Goal: Consume media (video, audio): Consume media (video, audio)

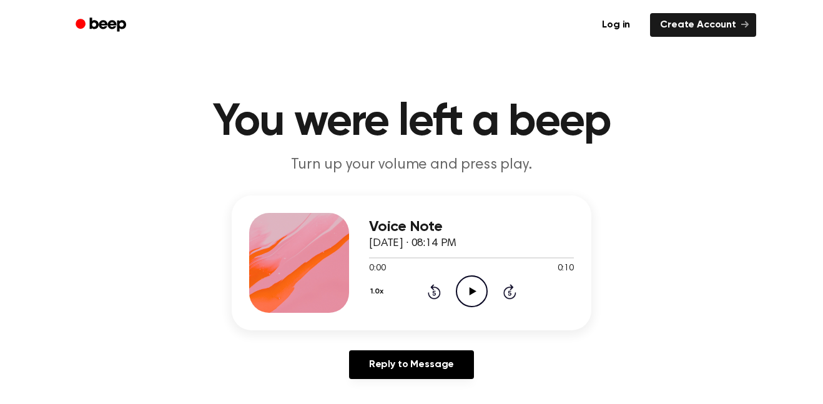
click at [469, 288] on icon "Play Audio" at bounding box center [472, 291] width 32 height 32
click at [471, 303] on icon "Play Audio" at bounding box center [472, 291] width 32 height 32
click at [461, 319] on div "Voice Note [DATE] · 08:14 PM 0:10 0:10 Your browser does not support the [objec…" at bounding box center [412, 262] width 360 height 135
click at [458, 295] on icon "Play Audio" at bounding box center [472, 291] width 32 height 32
click at [472, 287] on icon "Play Audio" at bounding box center [472, 291] width 32 height 32
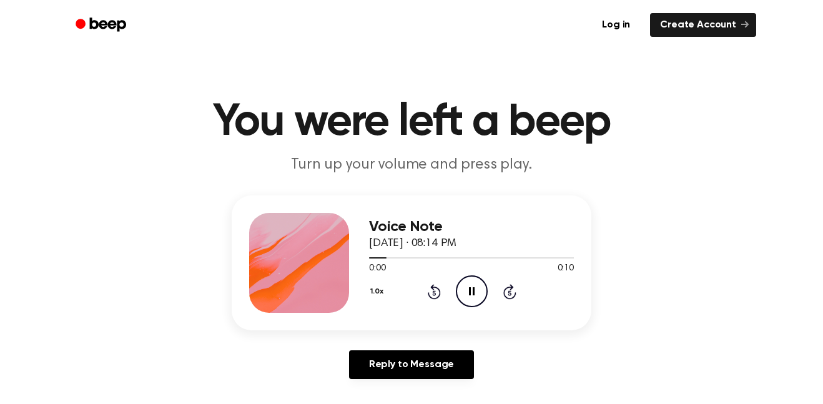
click at [472, 287] on icon "Pause Audio" at bounding box center [472, 291] width 32 height 32
click at [472, 287] on icon "Play Audio" at bounding box center [472, 291] width 32 height 32
click at [472, 287] on icon "Pause Audio" at bounding box center [472, 291] width 32 height 32
click at [472, 287] on icon "Play Audio" at bounding box center [472, 291] width 32 height 32
click at [472, 287] on icon "Pause Audio" at bounding box center [472, 291] width 32 height 32
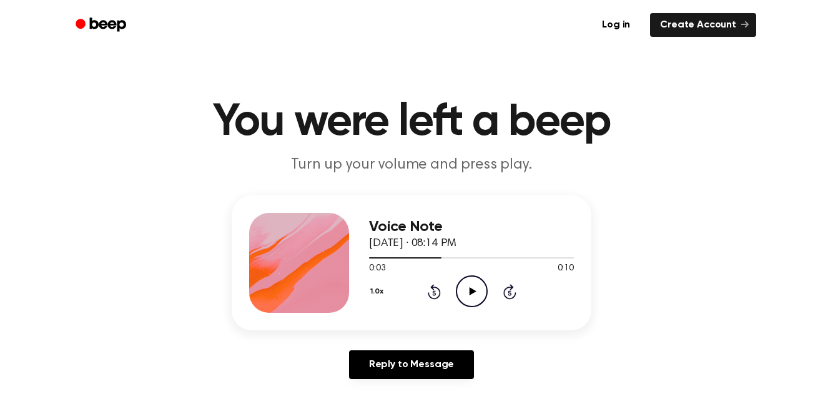
click at [472, 287] on icon "Play Audio" at bounding box center [472, 291] width 32 height 32
click at [472, 287] on icon "Pause Audio" at bounding box center [472, 291] width 32 height 32
click at [472, 287] on icon "Play Audio" at bounding box center [472, 291] width 32 height 32
click at [472, 287] on icon "Pause Audio" at bounding box center [472, 291] width 32 height 32
click at [472, 287] on icon "Play Audio" at bounding box center [472, 291] width 32 height 32
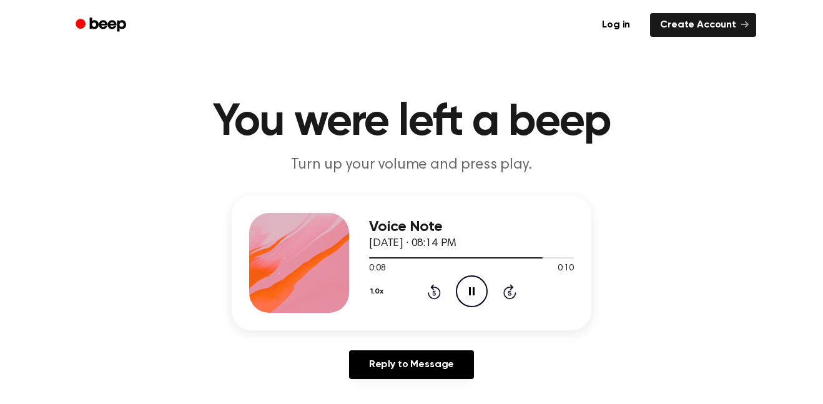
click at [472, 287] on icon "Pause Audio" at bounding box center [472, 291] width 32 height 32
click at [472, 287] on icon "Play Audio" at bounding box center [472, 291] width 32 height 32
click at [472, 287] on icon "Pause Audio" at bounding box center [472, 291] width 32 height 32
click at [472, 287] on icon "Play Audio" at bounding box center [472, 291] width 32 height 32
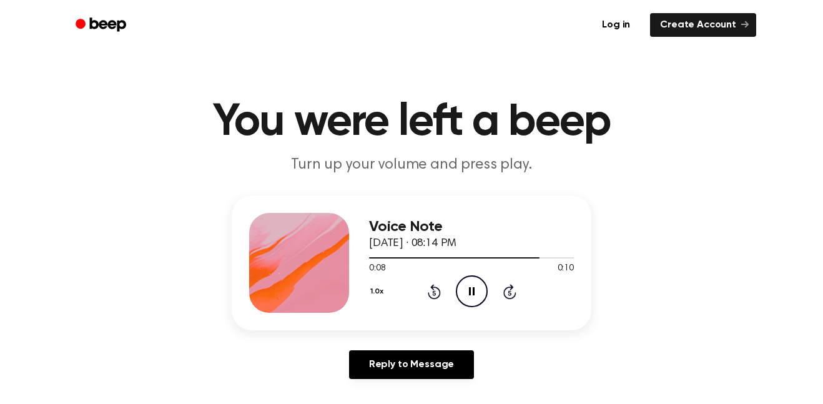
click at [472, 287] on icon "Pause Audio" at bounding box center [472, 291] width 32 height 32
click at [472, 287] on icon "Play Audio" at bounding box center [472, 291] width 32 height 32
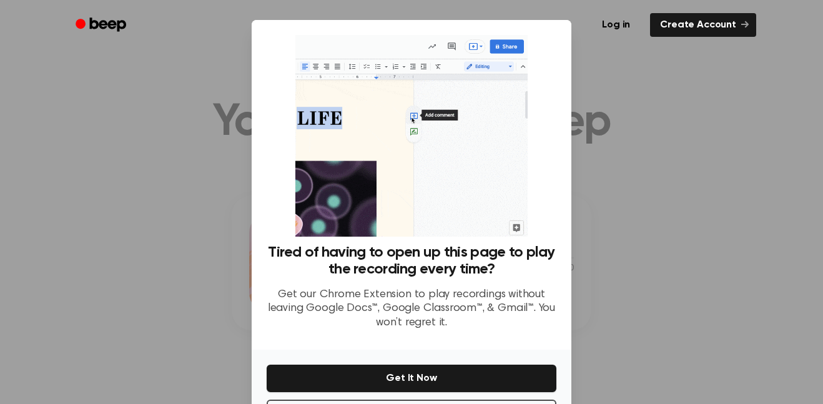
click at [615, 112] on div at bounding box center [411, 202] width 823 height 404
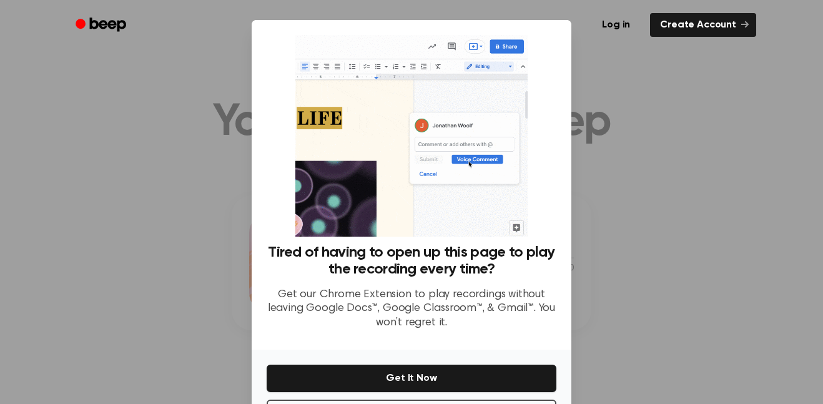
click at [615, 112] on div at bounding box center [411, 202] width 823 height 404
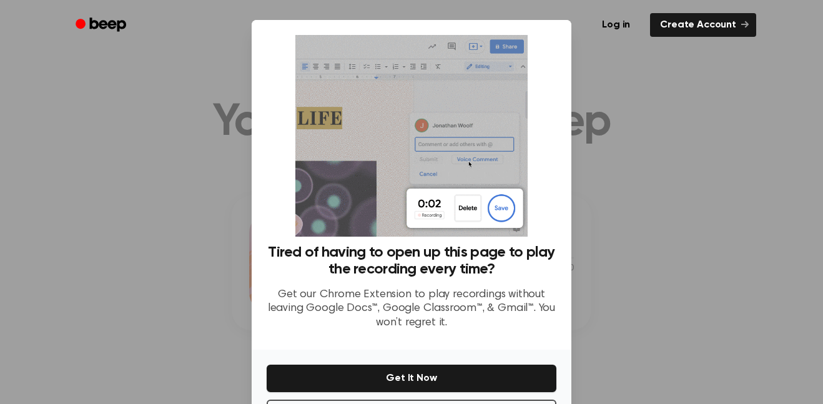
click at [562, 7] on div "Log in Create Account" at bounding box center [411, 25] width 689 height 50
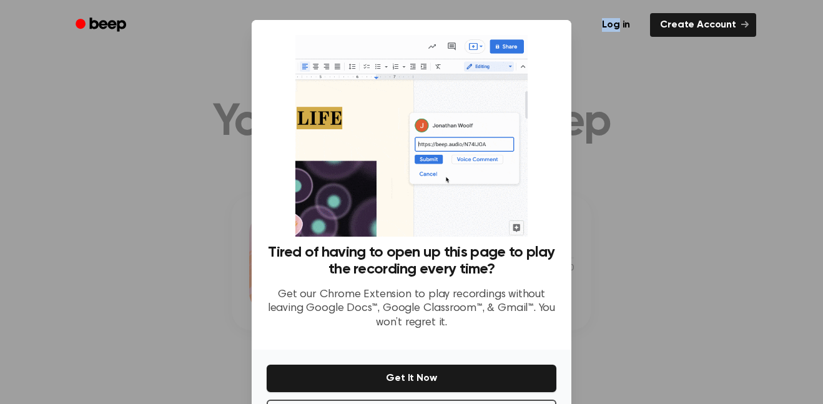
scroll to position [51, 0]
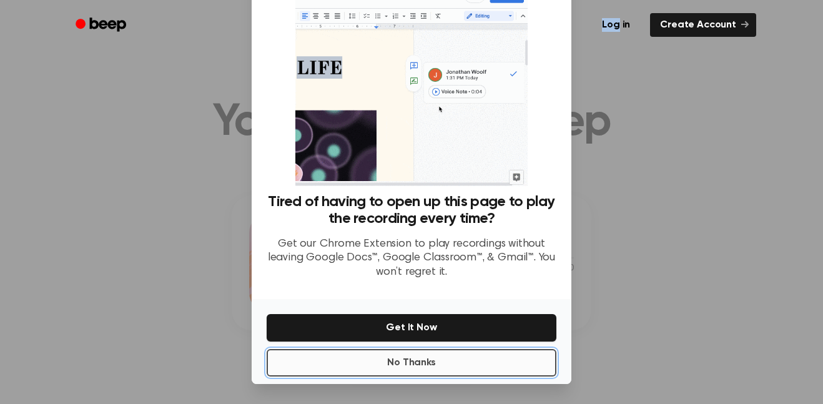
click at [516, 366] on button "No Thanks" at bounding box center [412, 362] width 290 height 27
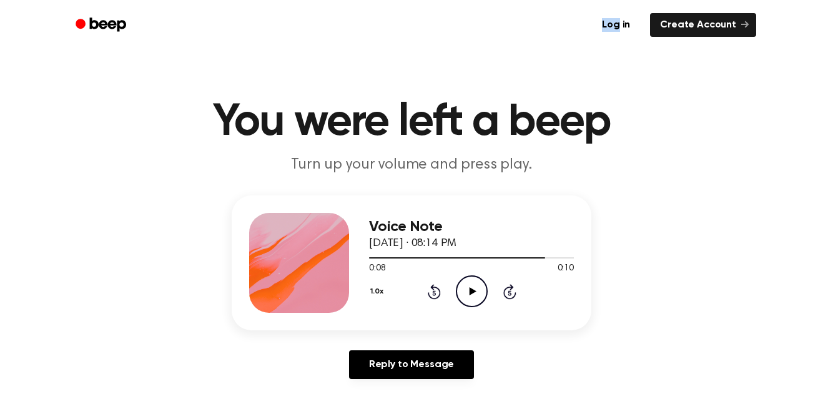
click at [465, 280] on icon "Play Audio" at bounding box center [472, 291] width 32 height 32
click at [465, 280] on icon "Pause Audio" at bounding box center [472, 291] width 32 height 32
click at [465, 280] on icon "Play Audio" at bounding box center [472, 291] width 32 height 32
click at [465, 280] on icon "Pause Audio" at bounding box center [472, 291] width 32 height 32
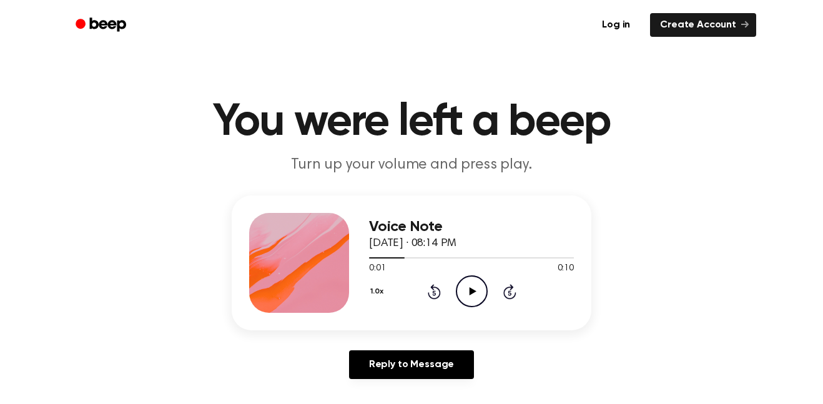
click at [465, 280] on icon "Play Audio" at bounding box center [472, 291] width 32 height 32
click at [465, 280] on icon "Pause Audio" at bounding box center [472, 291] width 32 height 32
click at [465, 280] on icon "Play Audio" at bounding box center [472, 291] width 32 height 32
click at [465, 280] on icon "Pause Audio" at bounding box center [472, 291] width 32 height 32
click at [465, 280] on icon "Play Audio" at bounding box center [472, 291] width 32 height 32
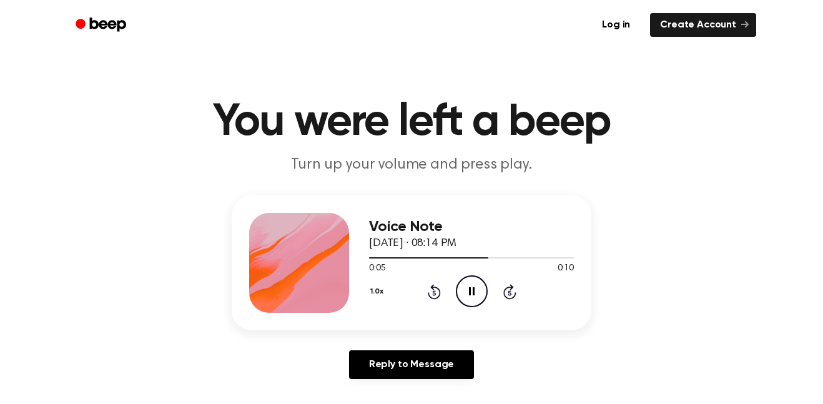
click at [465, 280] on icon "Pause Audio" at bounding box center [472, 291] width 32 height 32
click at [465, 280] on icon "Play Audio" at bounding box center [472, 291] width 32 height 32
click at [465, 280] on icon "Pause Audio" at bounding box center [472, 291] width 32 height 32
click at [465, 280] on icon "Play Audio" at bounding box center [472, 291] width 32 height 32
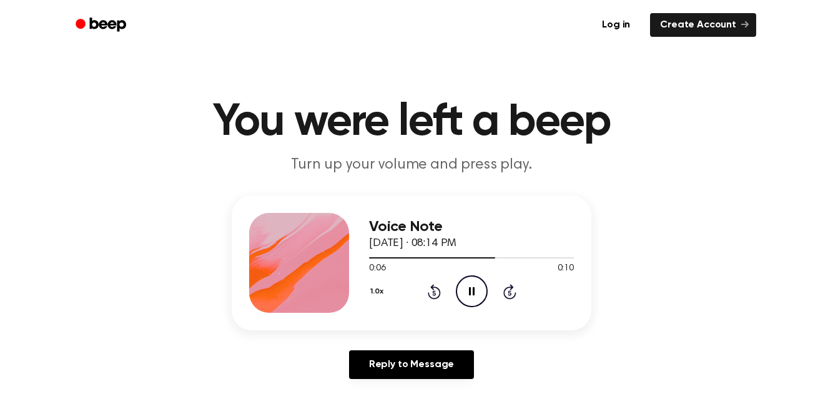
click at [465, 280] on icon "Pause Audio" at bounding box center [472, 291] width 32 height 32
click at [465, 280] on icon "Play Audio" at bounding box center [472, 291] width 32 height 32
click at [465, 280] on icon "Pause Audio" at bounding box center [472, 291] width 32 height 32
click at [465, 280] on icon "Play Audio" at bounding box center [472, 291] width 32 height 32
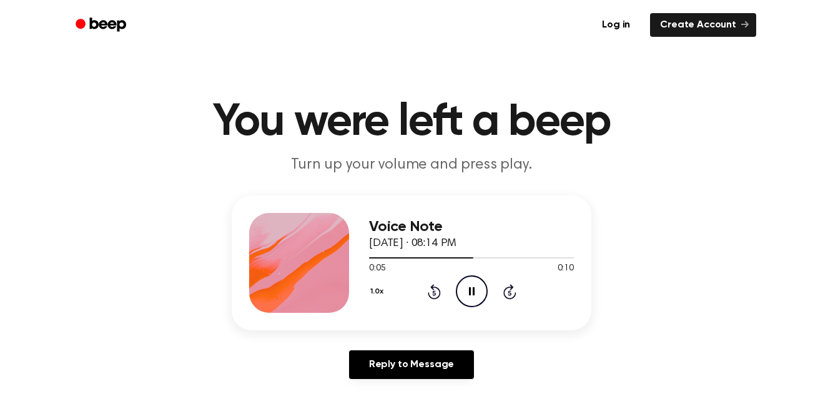
click at [465, 280] on icon "Pause Audio" at bounding box center [472, 291] width 32 height 32
click at [465, 280] on icon "Play Audio" at bounding box center [472, 291] width 32 height 32
click at [465, 280] on icon "Pause Audio" at bounding box center [472, 291] width 32 height 32
click at [465, 280] on icon "Play Audio" at bounding box center [472, 291] width 32 height 32
click at [465, 280] on icon "Pause Audio" at bounding box center [472, 291] width 32 height 32
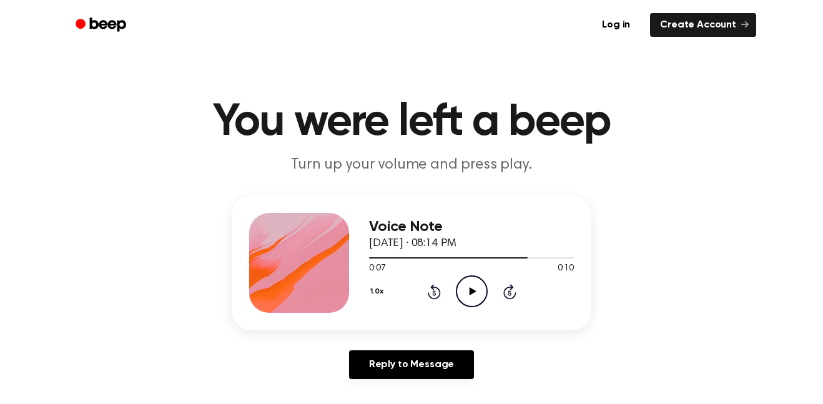
click at [465, 280] on icon "Play Audio" at bounding box center [472, 291] width 32 height 32
click at [465, 280] on icon "Pause Audio" at bounding box center [472, 291] width 32 height 32
